Goal: Information Seeking & Learning: Learn about a topic

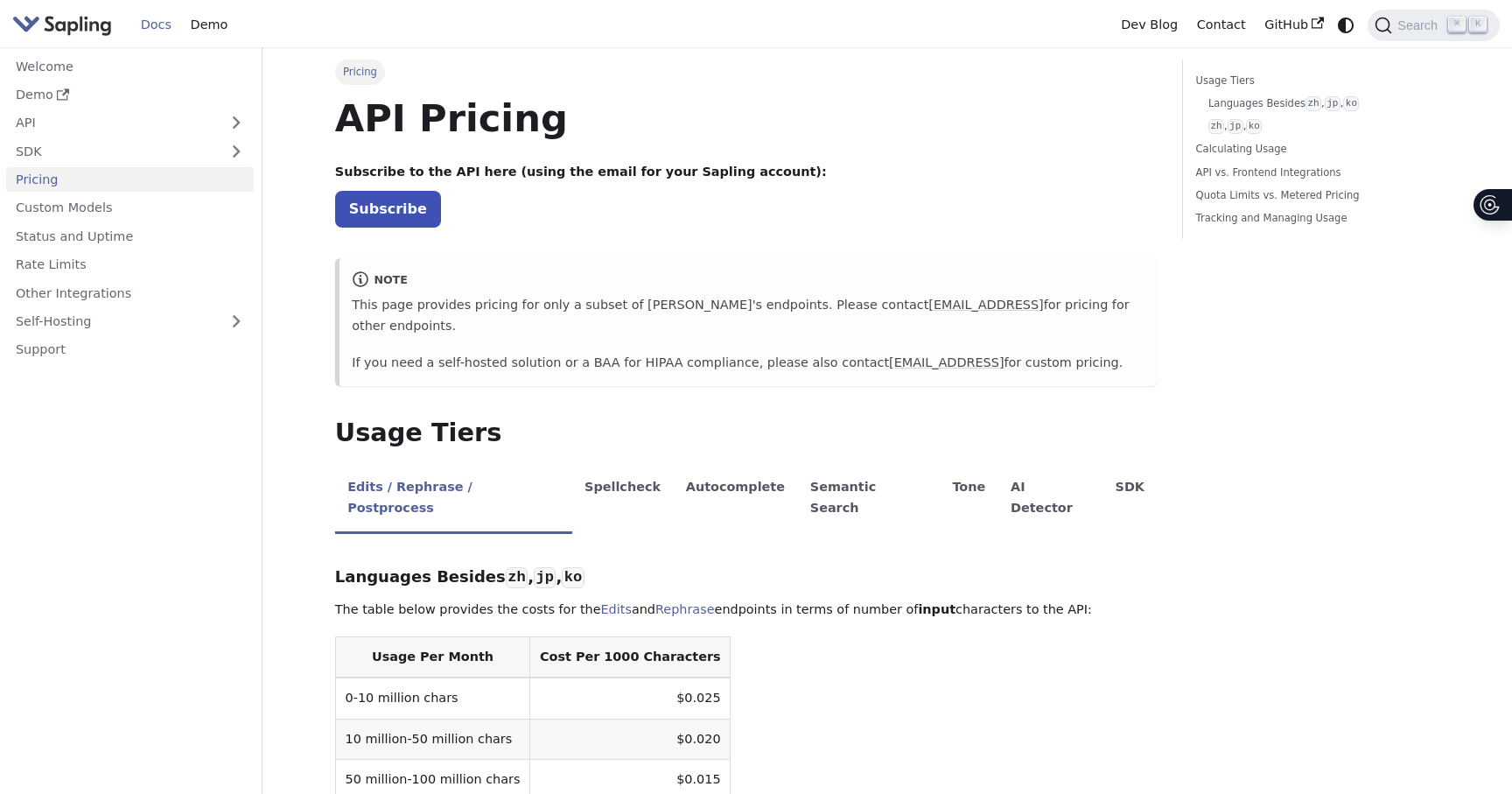
click at [978, 653] on table "Usage Per Month Cost Per 1000 Characters 0-10 million chars $0.025 10 million-5…" at bounding box center [747, 739] width 822 height 205
click at [31, 131] on link "API" at bounding box center [112, 123] width 212 height 26
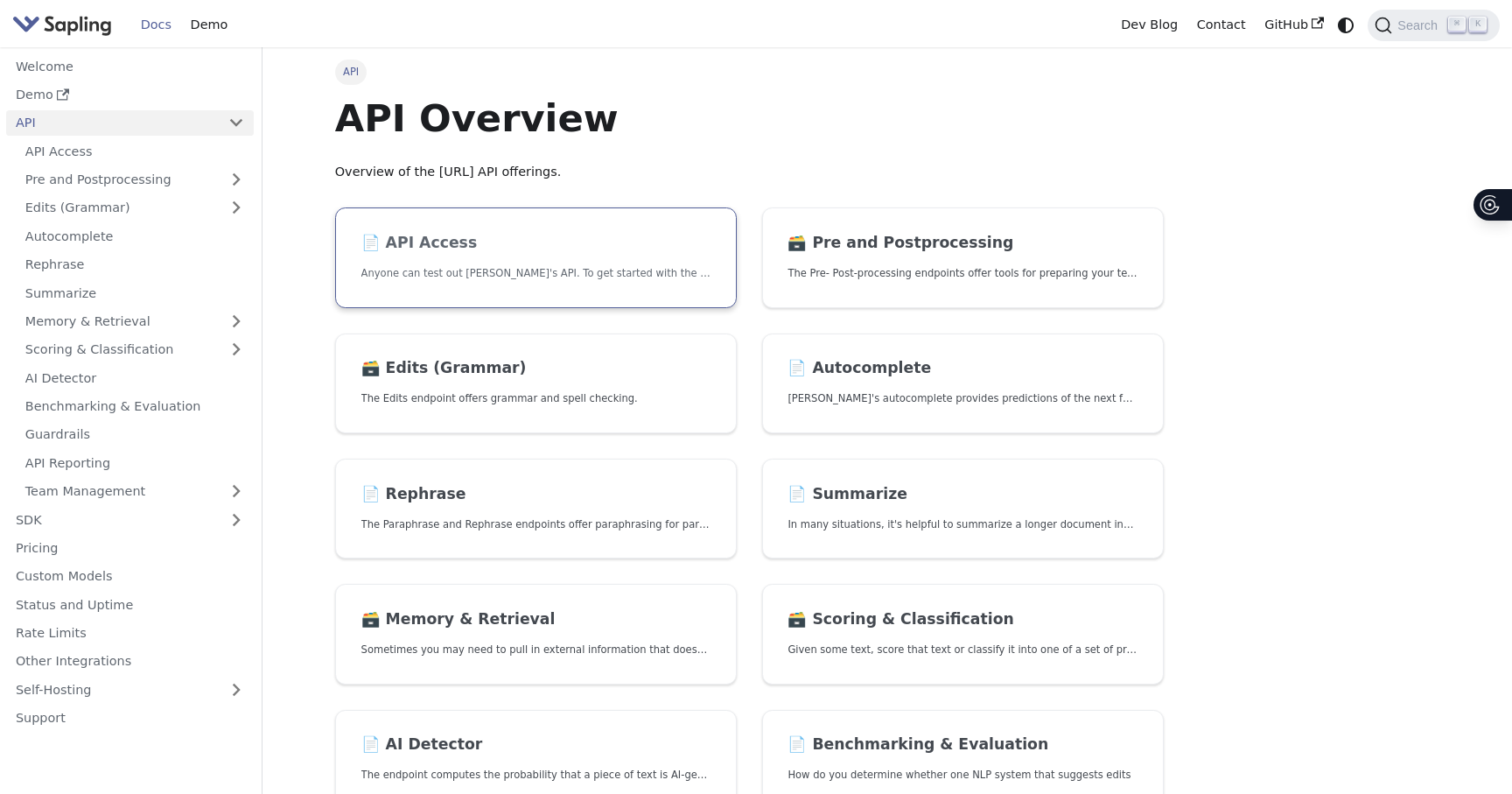
click at [429, 251] on h2 "📄️ API Access" at bounding box center [535, 243] width 349 height 20
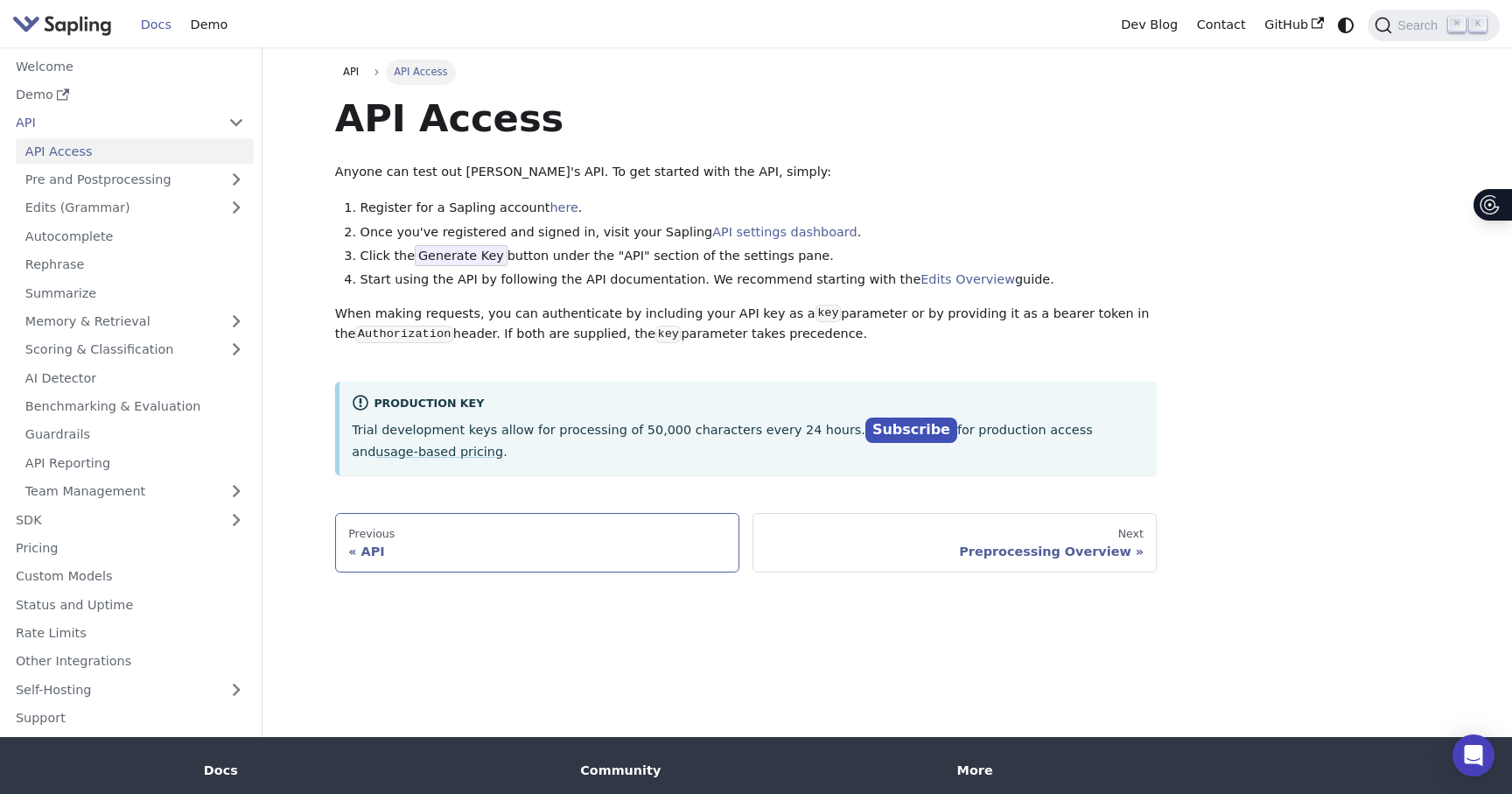
click at [372, 552] on div "API" at bounding box center [537, 551] width 378 height 16
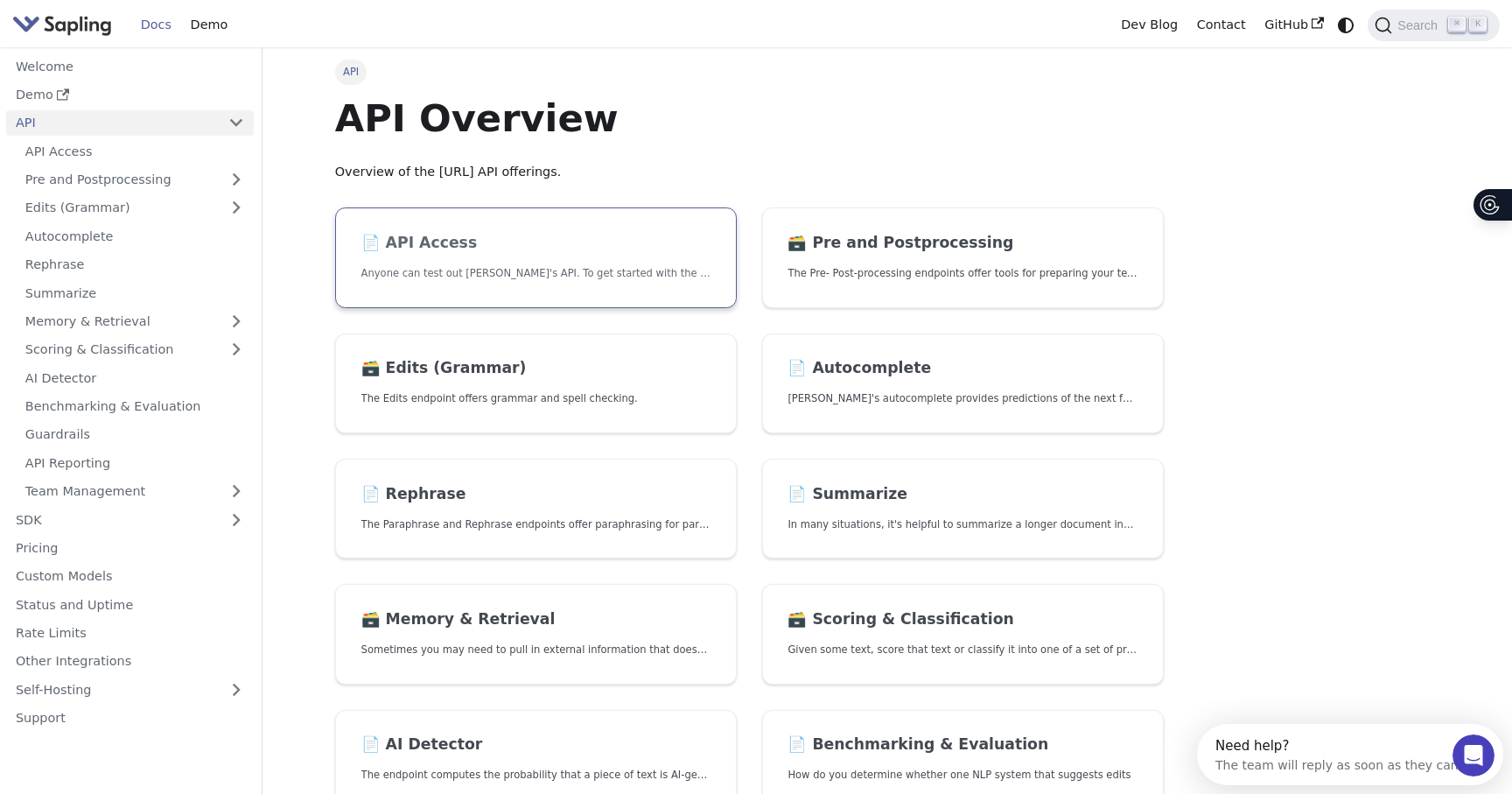
click at [459, 254] on link "📄️ API Access Anyone can test out [PERSON_NAME]'s API. To get started with the …" at bounding box center [536, 258] width 401 height 100
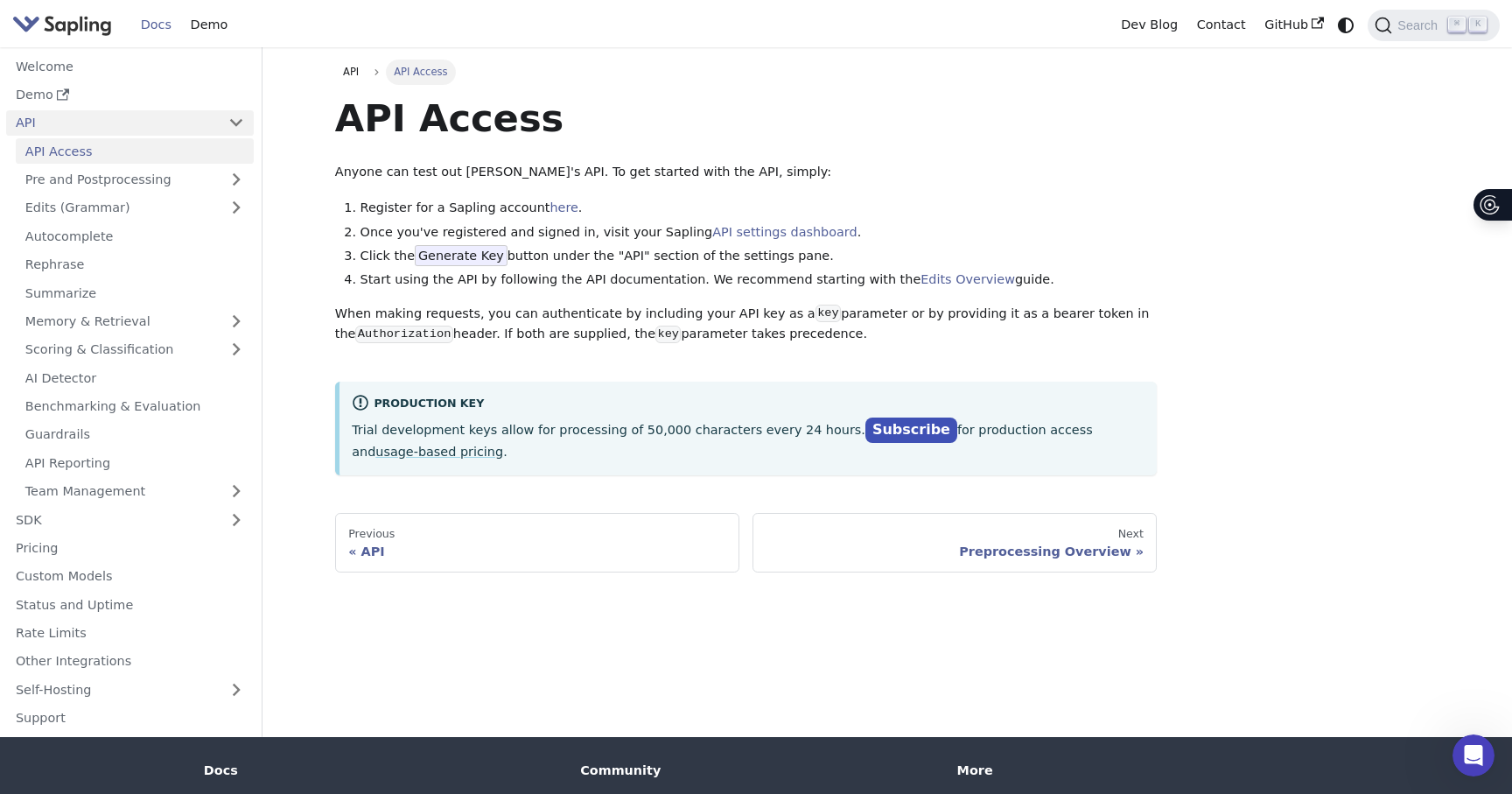
click at [26, 124] on link "API" at bounding box center [112, 123] width 212 height 26
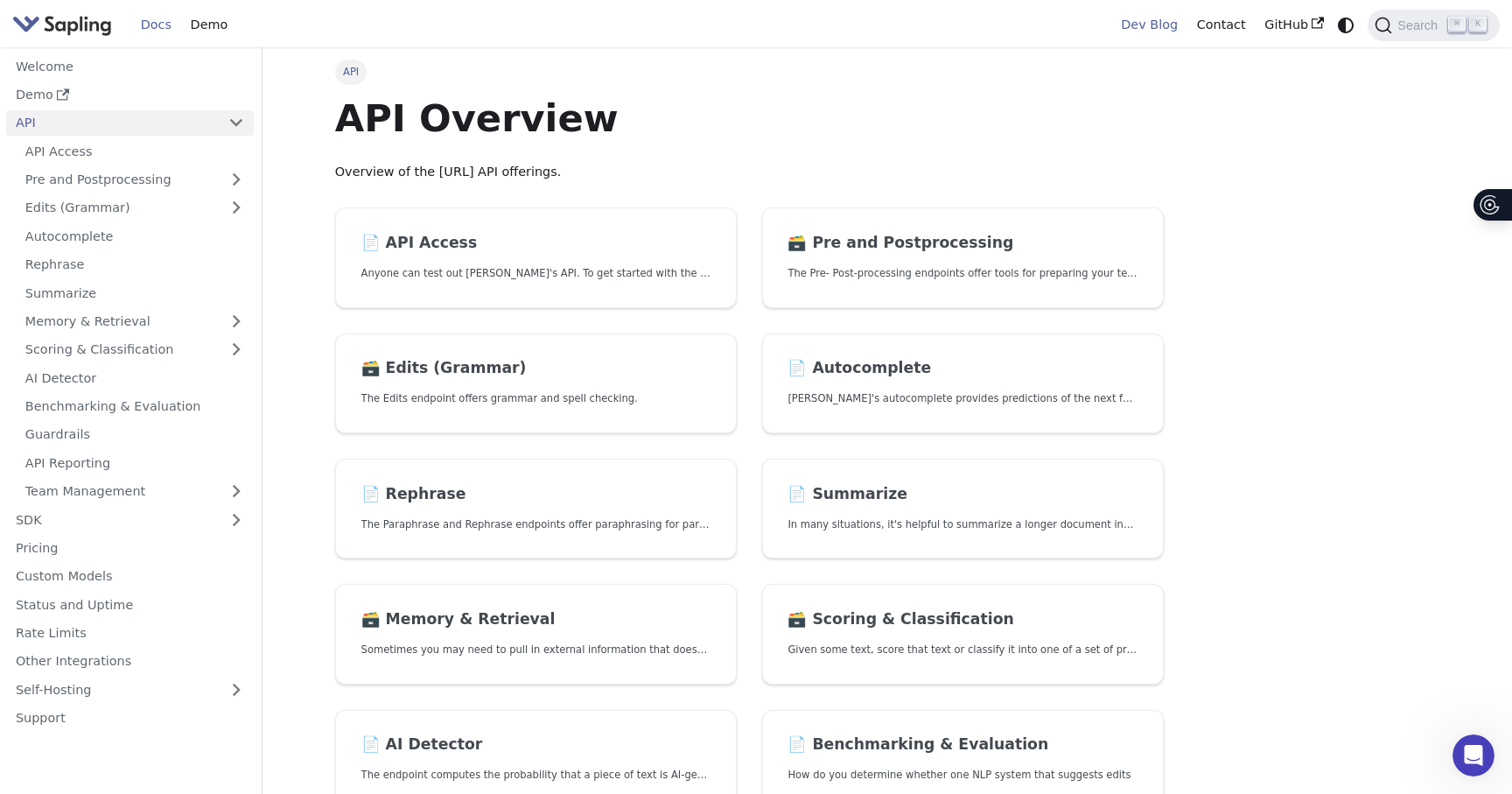
click at [1151, 29] on link "Dev Blog" at bounding box center [1149, 26] width 75 height 28
